Goal: Task Accomplishment & Management: Manage account settings

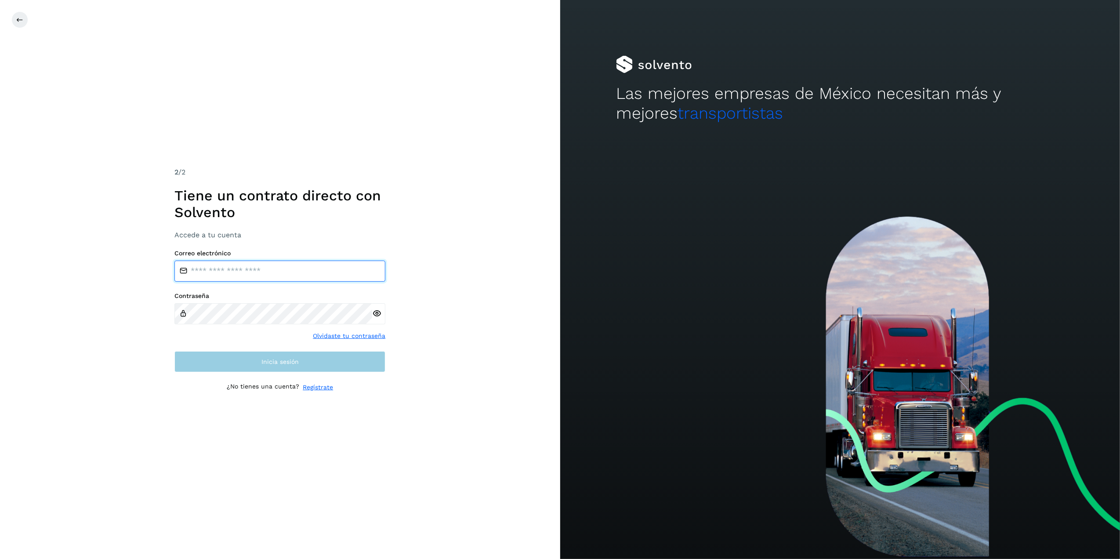
type input "**********"
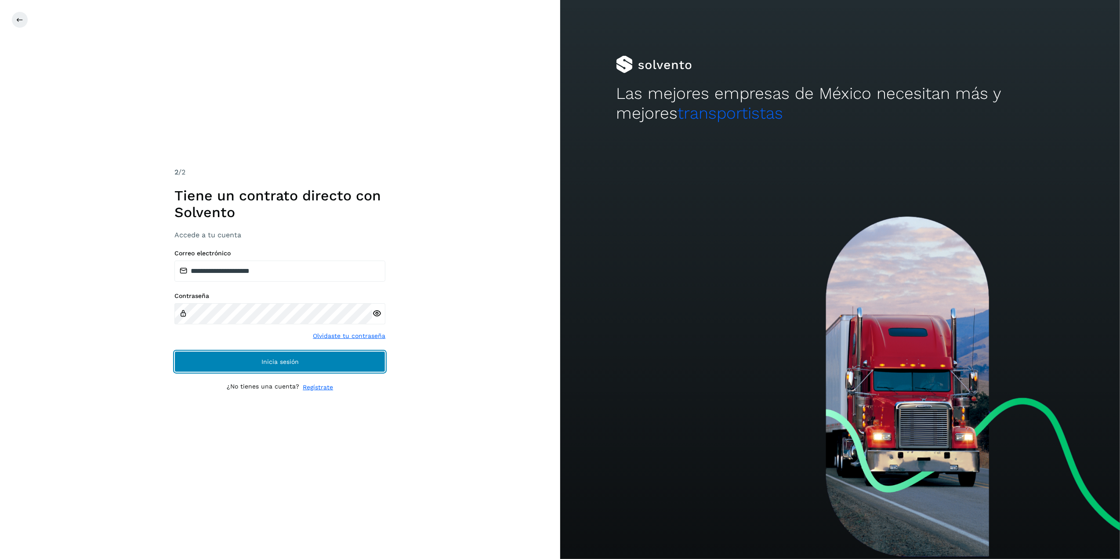
click at [326, 361] on button "Inicia sesión" at bounding box center [279, 361] width 211 height 21
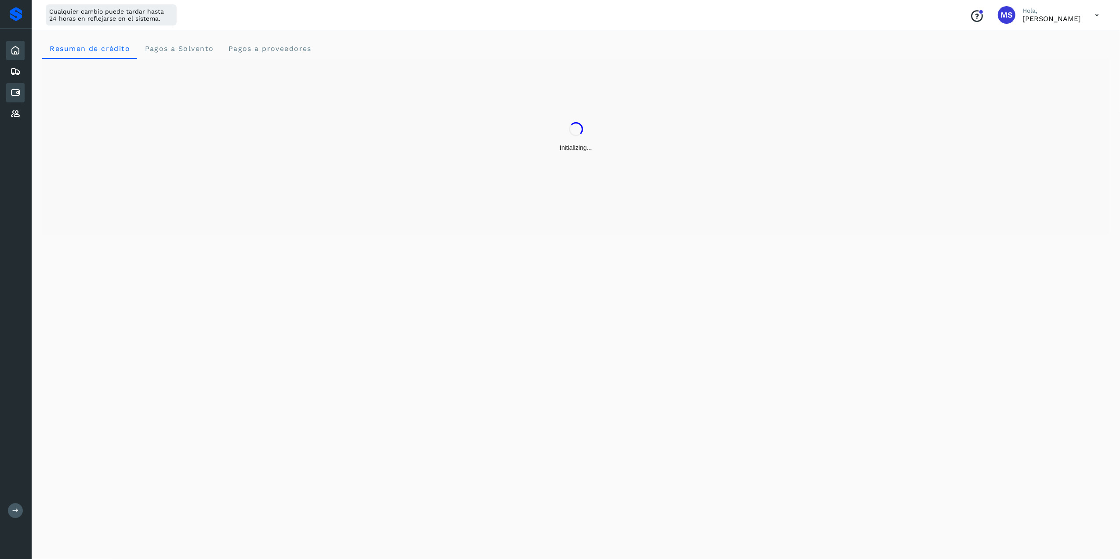
click at [20, 98] on div "Cuentas por pagar" at bounding box center [15, 92] width 18 height 19
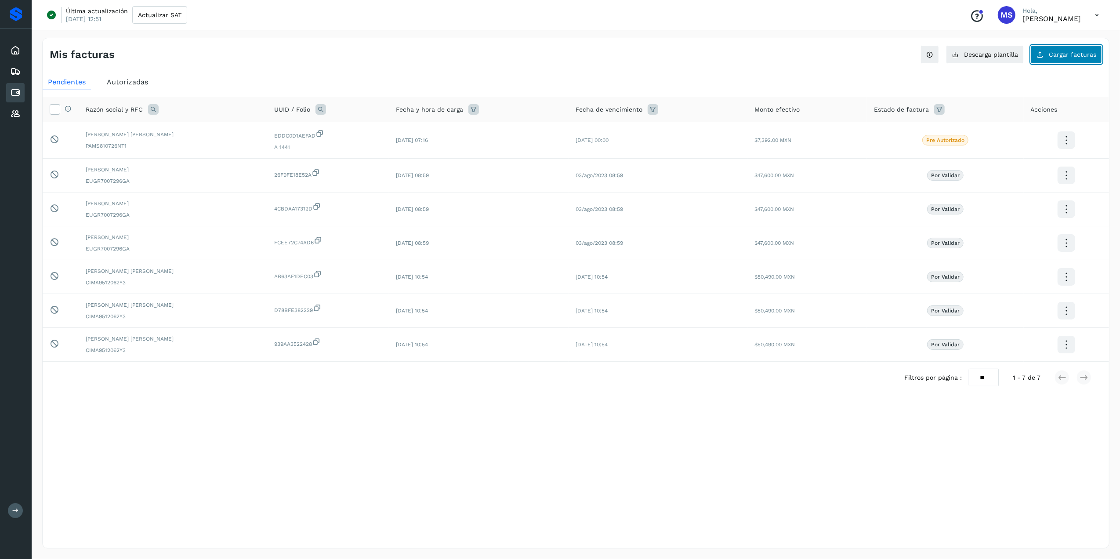
click at [1053, 55] on span "Cargar facturas" at bounding box center [1072, 54] width 47 height 6
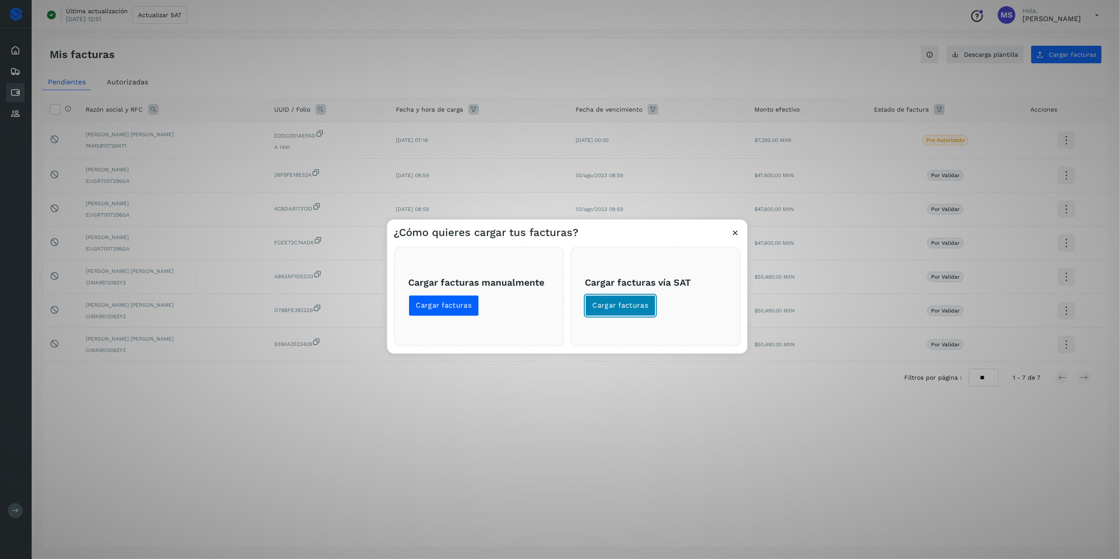
click at [617, 297] on button "Cargar facturas" at bounding box center [620, 305] width 71 height 21
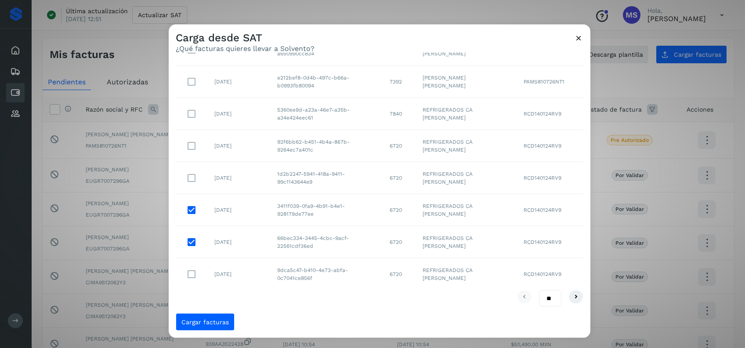
scroll to position [77, 0]
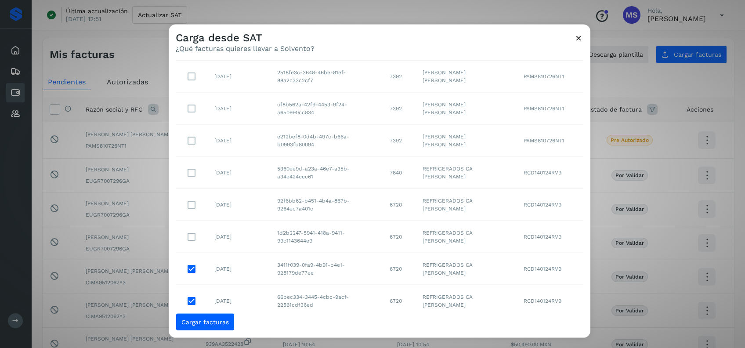
click at [203, 204] on td at bounding box center [192, 204] width 32 height 32
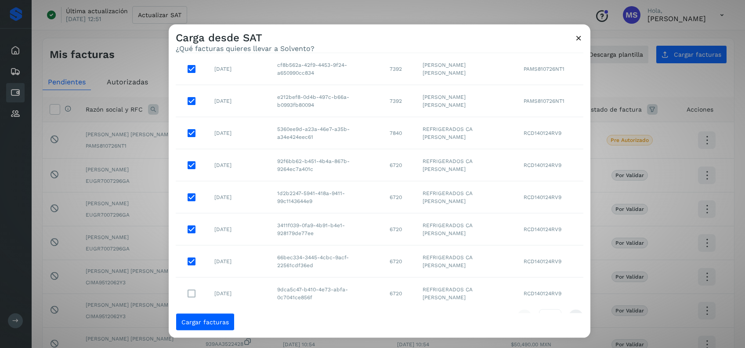
scroll to position [136, 0]
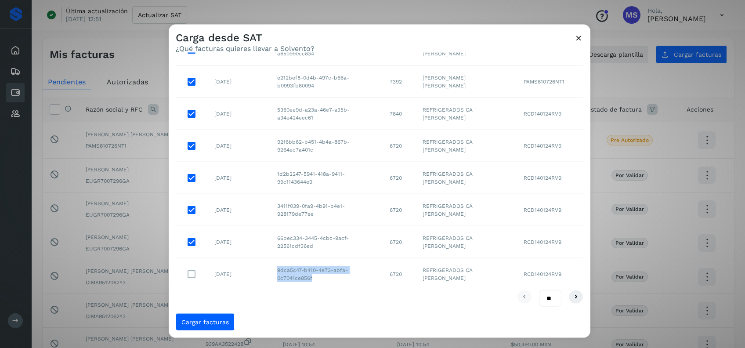
drag, startPoint x: 329, startPoint y: 282, endPoint x: 274, endPoint y: 272, distance: 55.8
click at [274, 272] on td "9dca5c47-b410-4e73-abfa-0c7041ce856f" at bounding box center [326, 274] width 112 height 32
copy td "9dca5c47-b410-4e73-abfa-0c7041ce856f"
click at [218, 324] on span "Cargar facturas" at bounding box center [204, 322] width 47 height 6
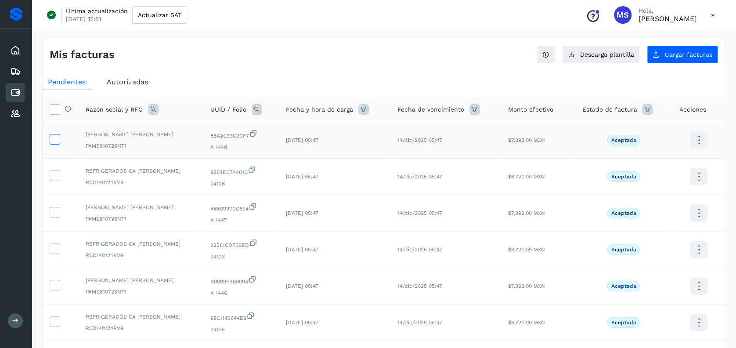
click at [58, 134] on icon at bounding box center [54, 138] width 9 height 9
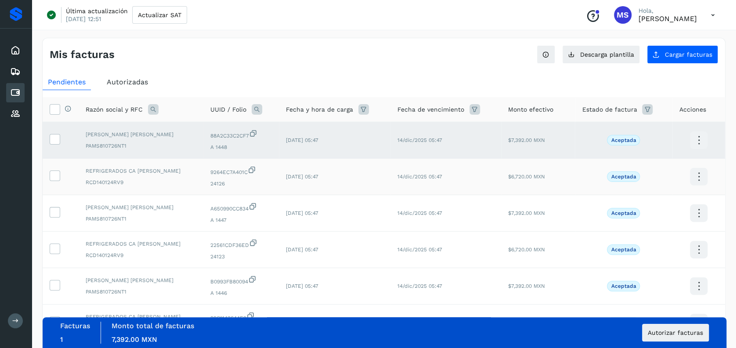
click at [54, 166] on td at bounding box center [61, 177] width 36 height 36
click at [54, 176] on icon at bounding box center [54, 174] width 9 height 9
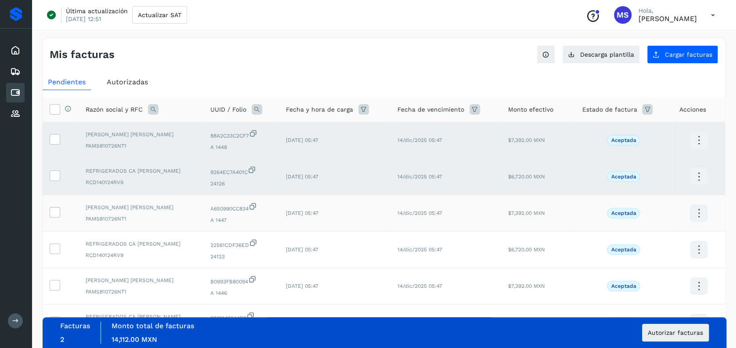
click at [61, 214] on td at bounding box center [61, 213] width 36 height 36
click at [55, 213] on icon at bounding box center [54, 211] width 9 height 9
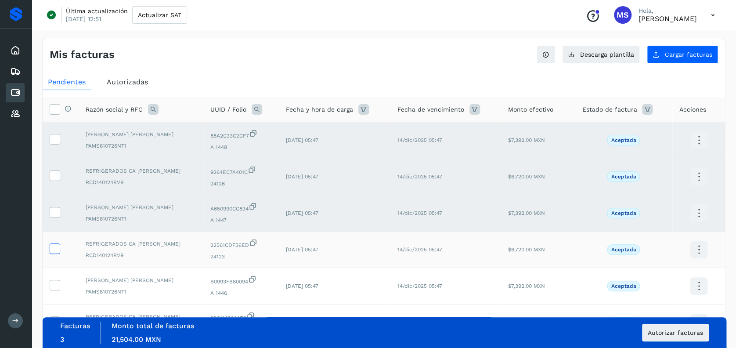
click at [54, 254] on td at bounding box center [61, 250] width 36 height 36
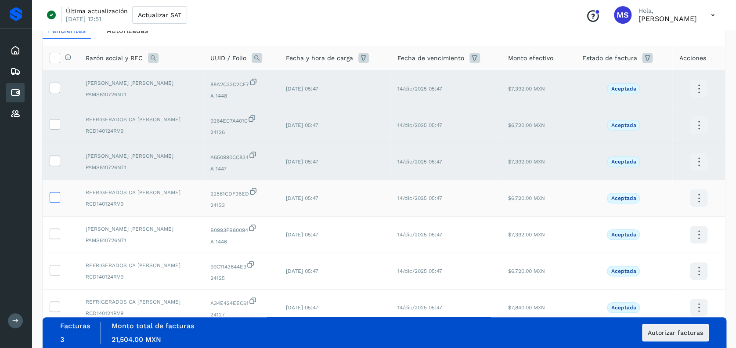
scroll to position [52, 0]
click at [52, 197] on icon at bounding box center [54, 195] width 9 height 9
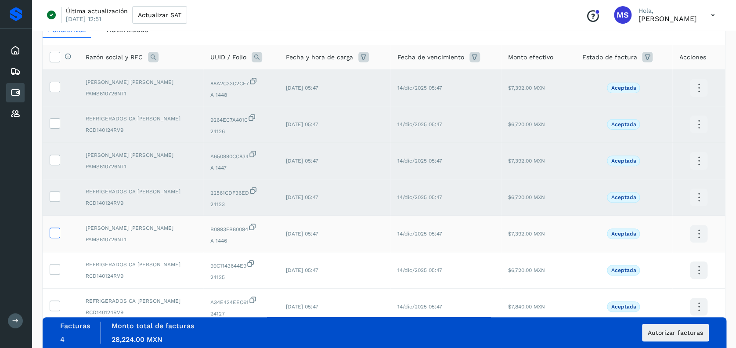
click at [54, 235] on icon at bounding box center [54, 232] width 9 height 9
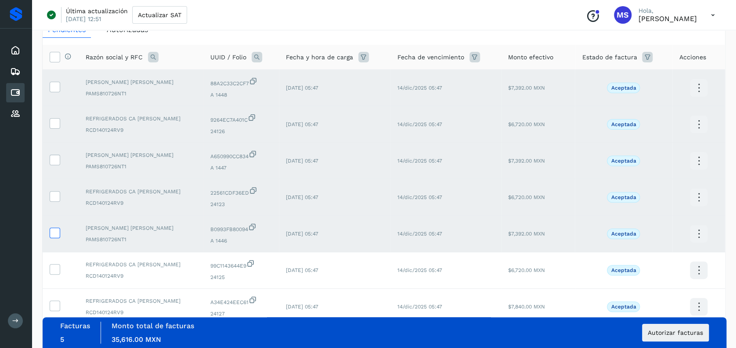
scroll to position [94, 0]
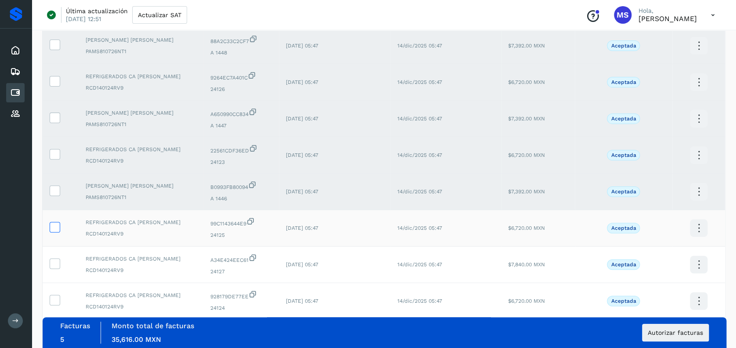
click at [55, 228] on icon at bounding box center [54, 226] width 9 height 9
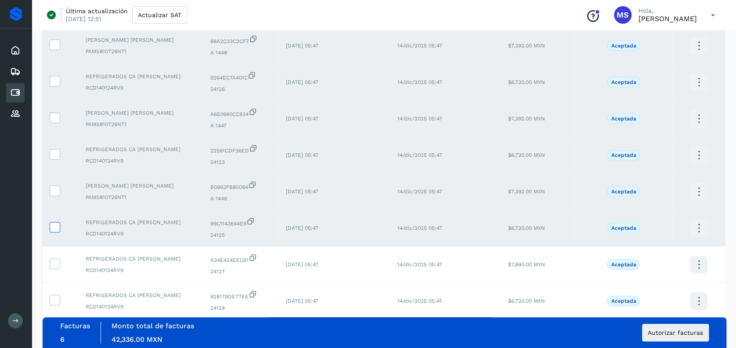
scroll to position [152, 0]
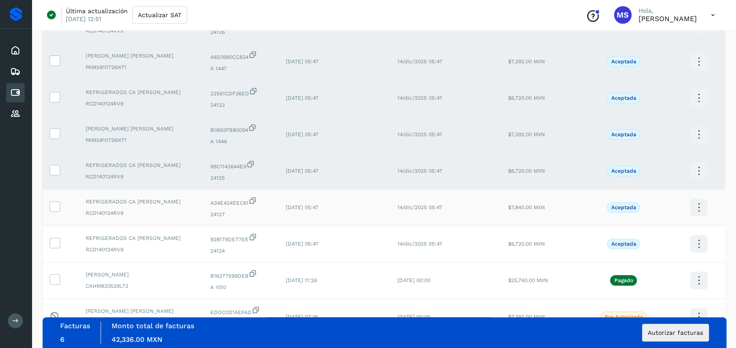
click at [56, 200] on td at bounding box center [61, 207] width 36 height 36
click at [51, 246] on icon at bounding box center [54, 242] width 9 height 9
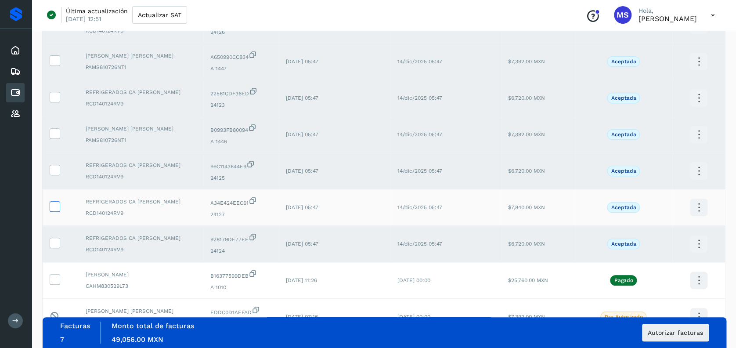
click at [54, 210] on icon at bounding box center [54, 205] width 9 height 9
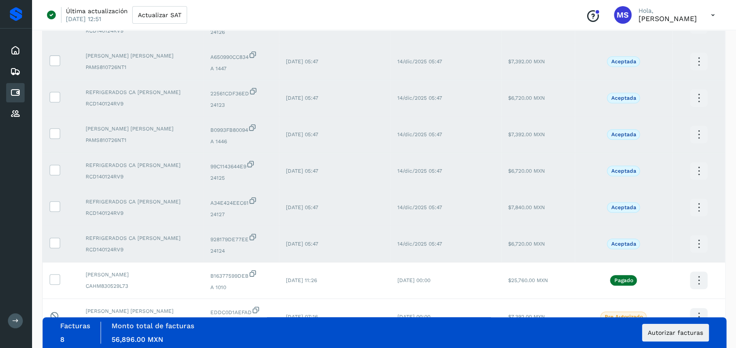
scroll to position [214, 0]
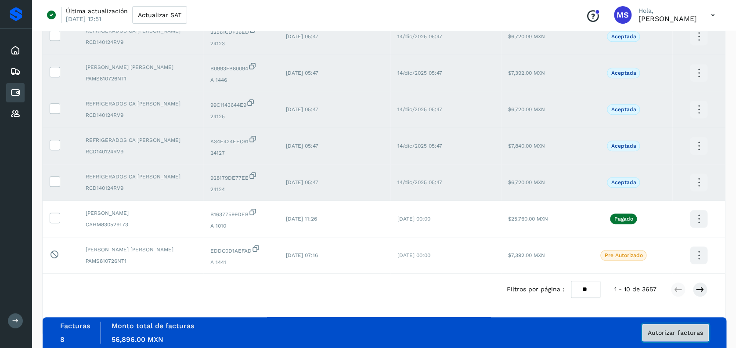
click at [697, 337] on button "Autorizar facturas" at bounding box center [675, 333] width 67 height 18
click at [663, 334] on span "Autorizar facturas" at bounding box center [675, 333] width 55 height 6
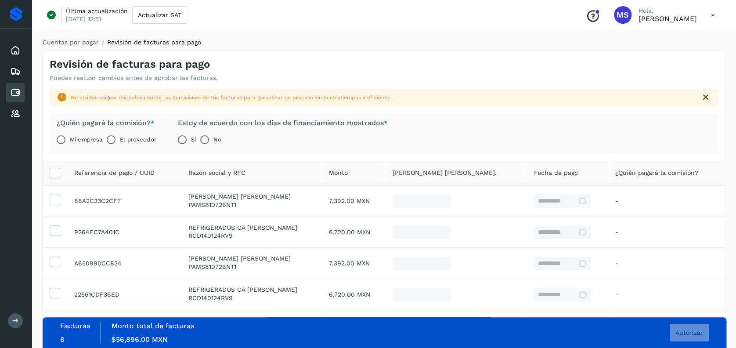
click at [134, 135] on label "El proveedor" at bounding box center [138, 140] width 36 height 18
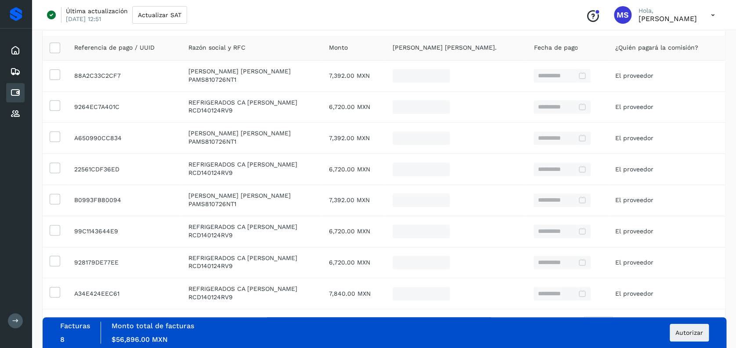
scroll to position [181, 0]
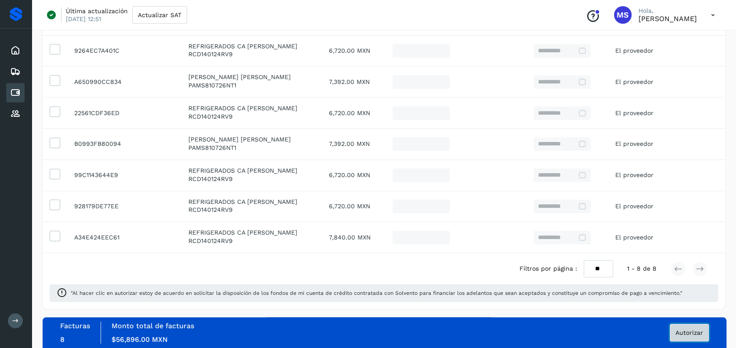
click at [692, 330] on span "Autorizar" at bounding box center [690, 333] width 28 height 6
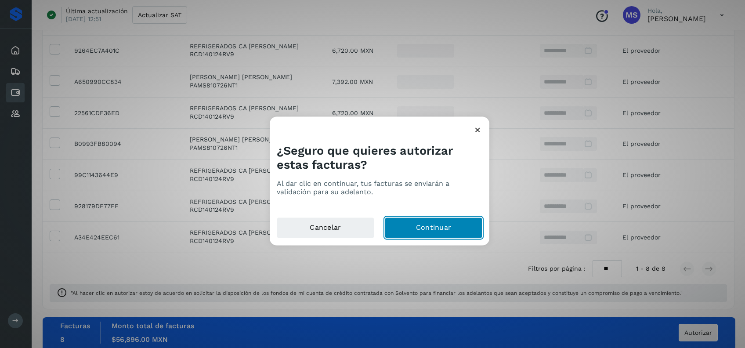
click at [426, 232] on button "Continuar" at bounding box center [434, 227] width 98 height 21
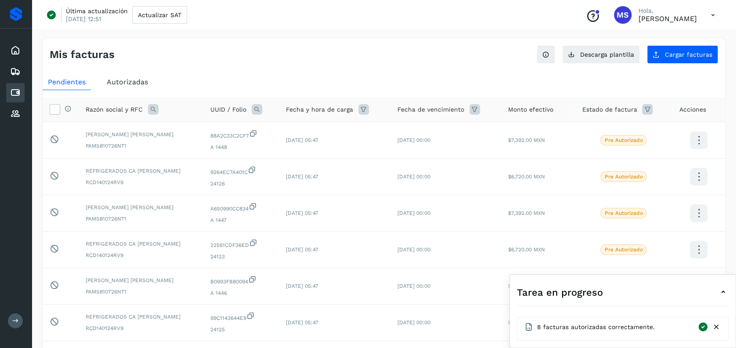
click at [138, 83] on span "Autorizadas" at bounding box center [127, 82] width 41 height 8
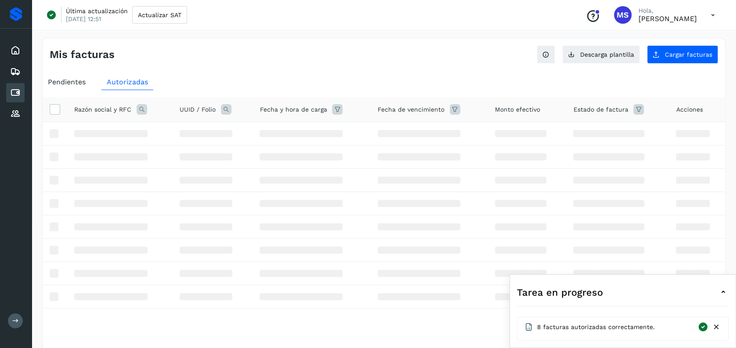
click at [724, 293] on icon at bounding box center [723, 292] width 11 height 11
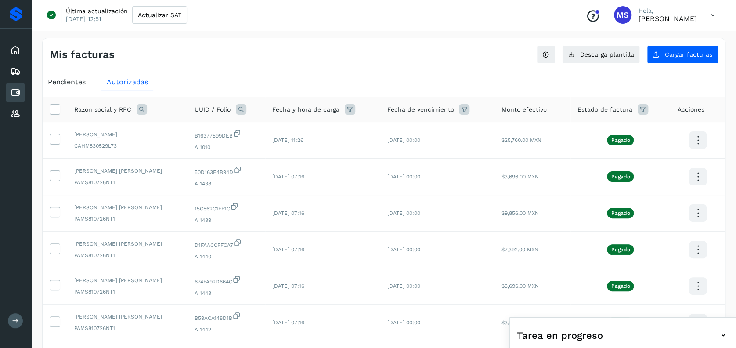
click at [76, 79] on span "Pendientes" at bounding box center [67, 82] width 38 height 8
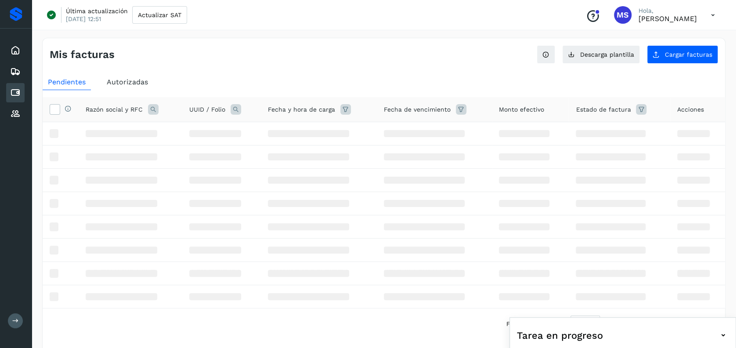
click at [121, 82] on span "Autorizadas" at bounding box center [127, 82] width 41 height 8
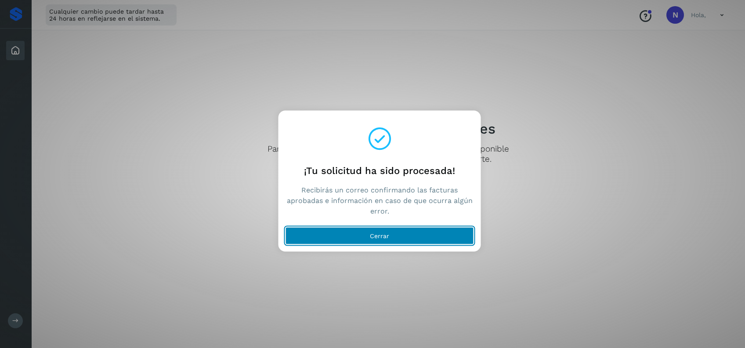
click at [442, 235] on button "Cerrar" at bounding box center [380, 236] width 188 height 18
